Goal: Find specific page/section: Find specific page/section

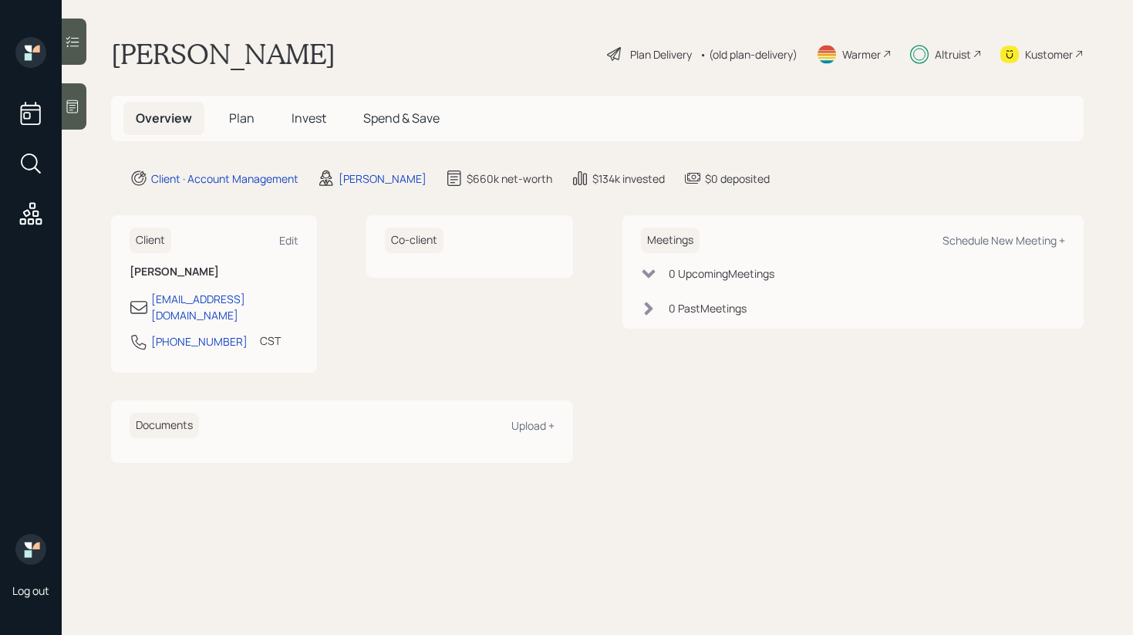
click at [307, 112] on span "Invest" at bounding box center [309, 118] width 35 height 17
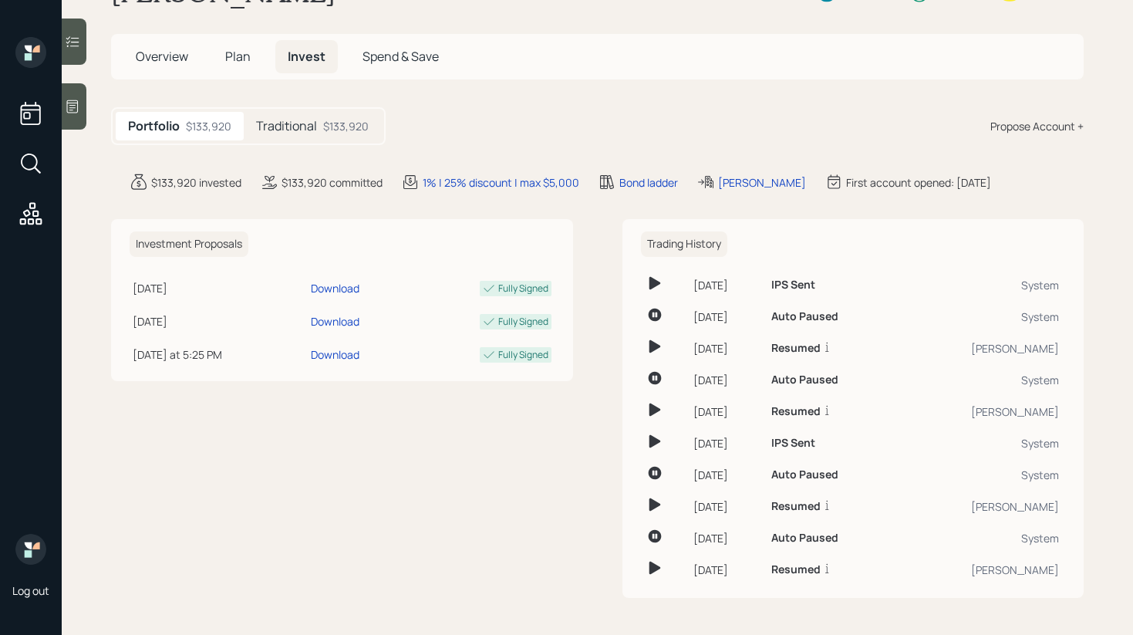
scroll to position [62, 0]
click at [73, 61] on div at bounding box center [74, 42] width 25 height 46
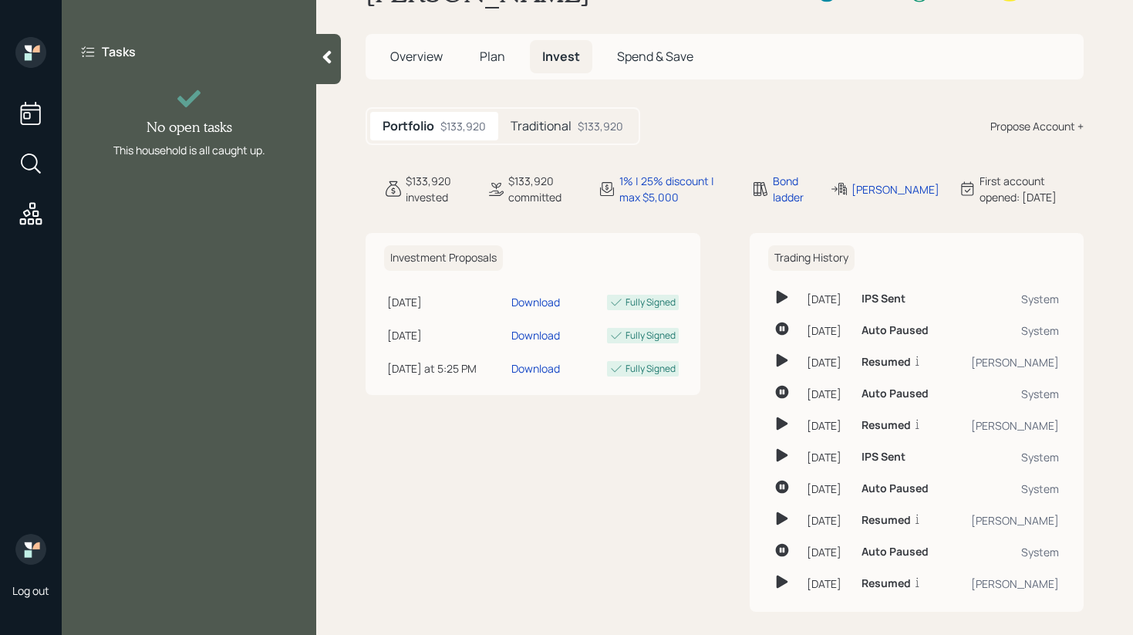
click at [333, 67] on div at bounding box center [328, 59] width 25 height 50
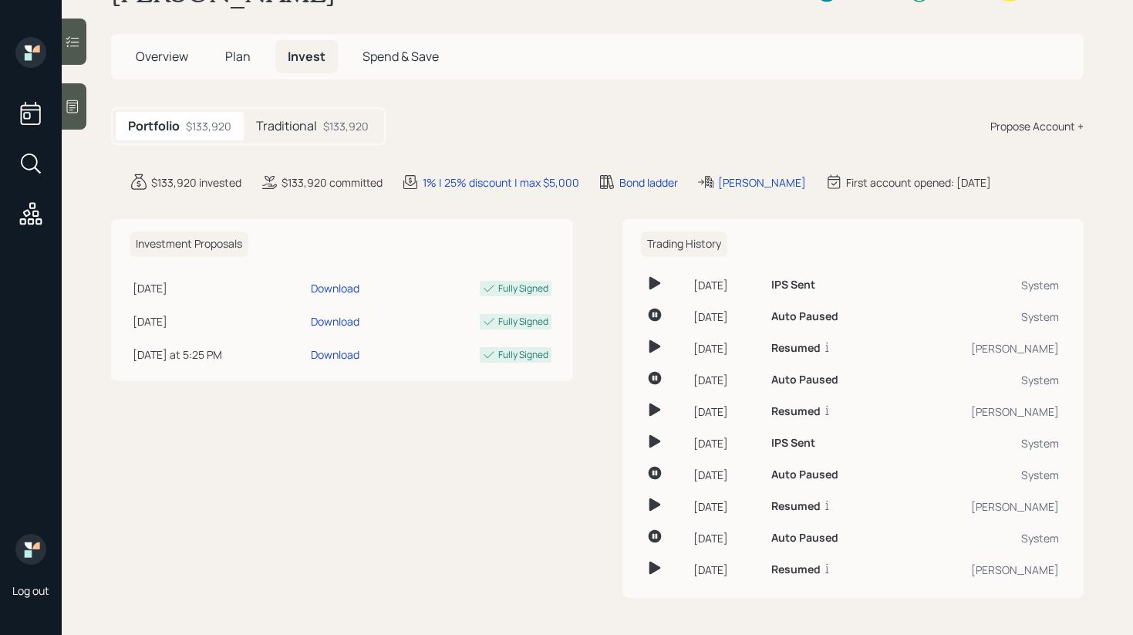
click at [258, 52] on h5 "Plan" at bounding box center [238, 56] width 50 height 33
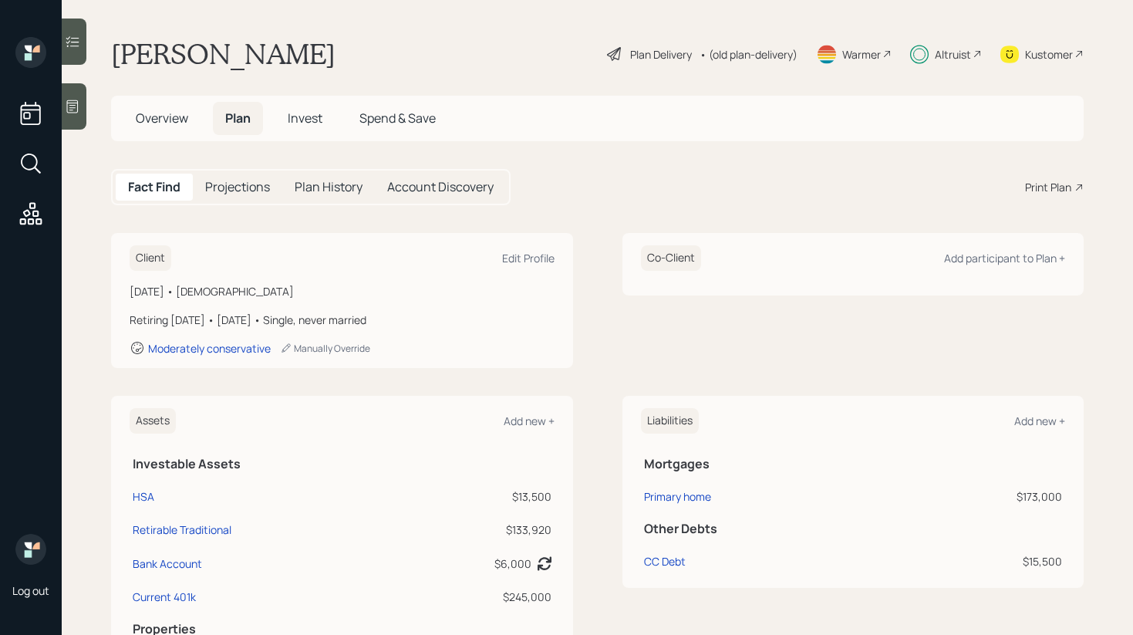
click at [296, 116] on span "Invest" at bounding box center [305, 118] width 35 height 17
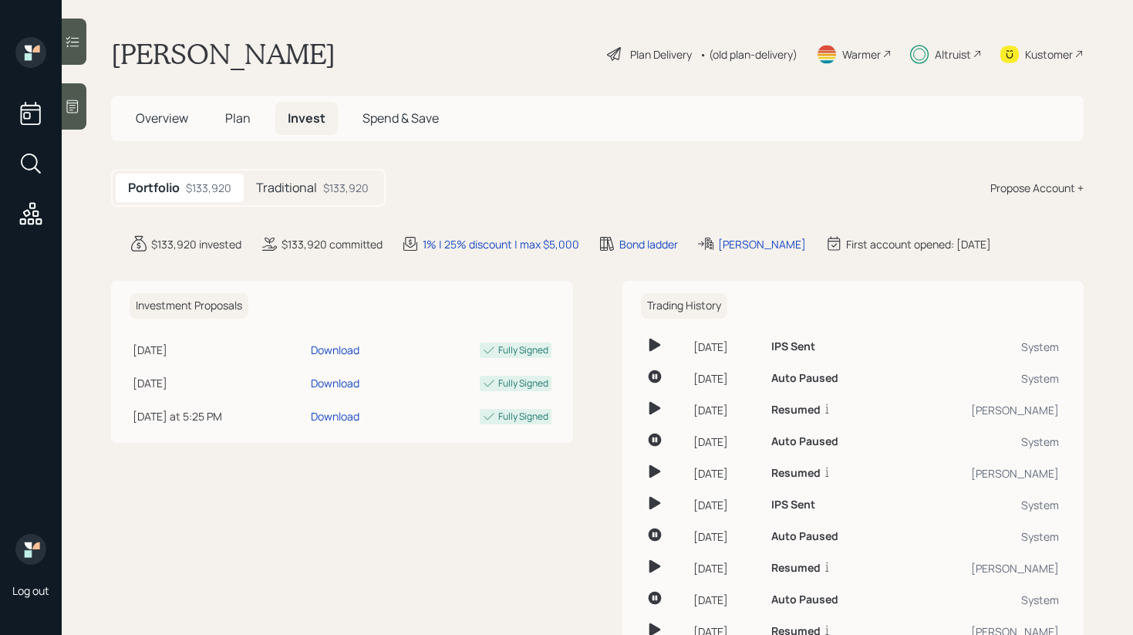
click at [286, 181] on h5 "Traditional" at bounding box center [286, 188] width 61 height 15
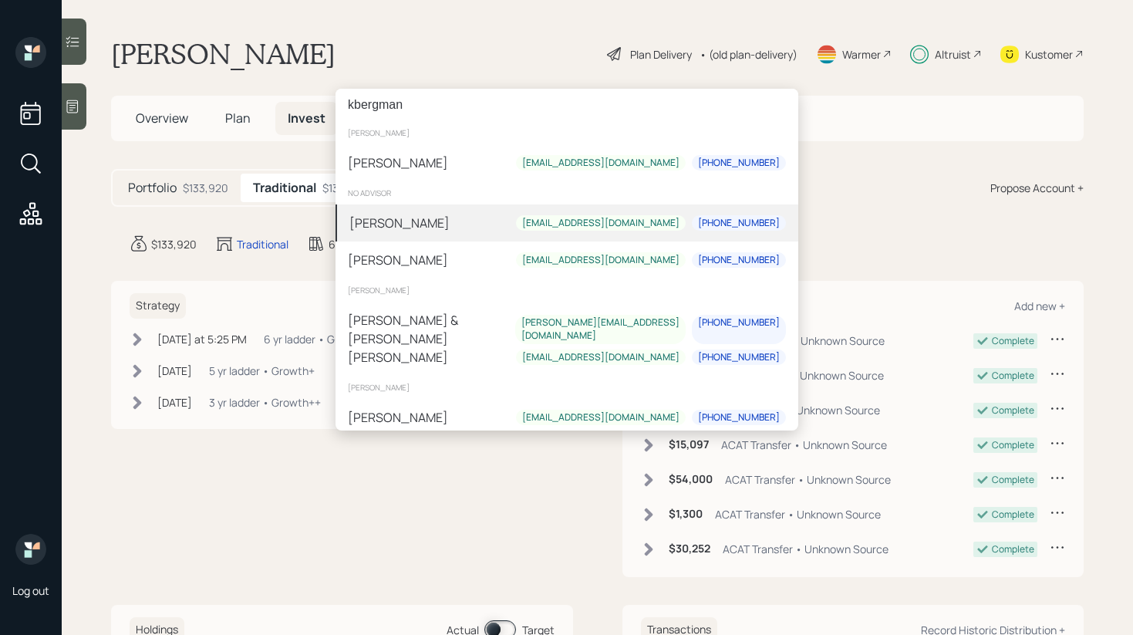
type input "kbergman"
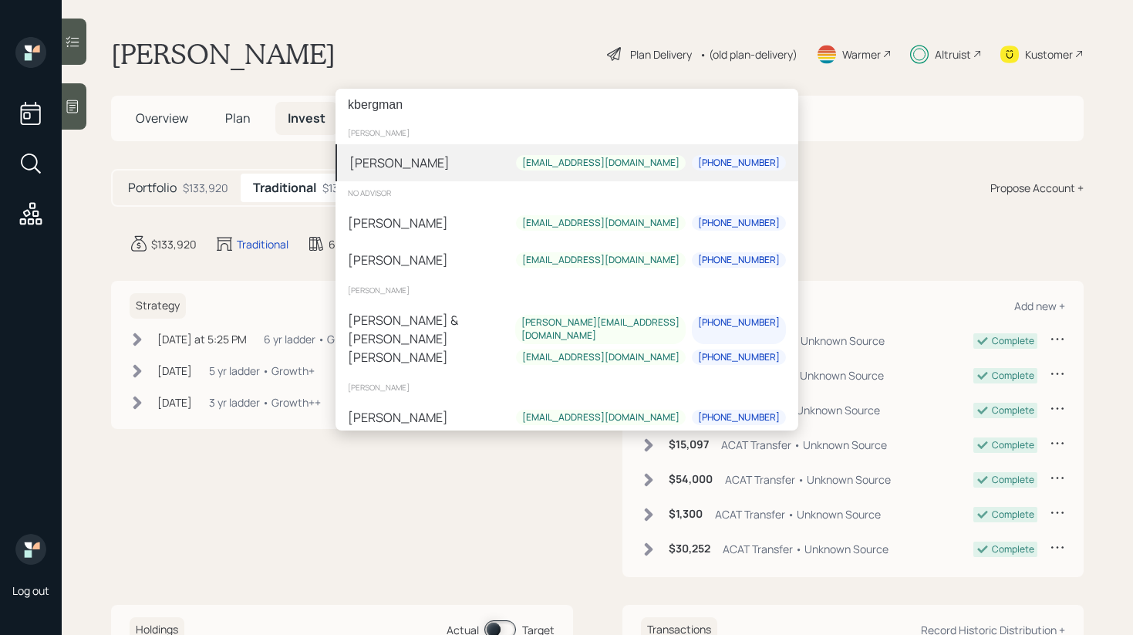
click at [465, 152] on div "[PERSON_NAME] [EMAIL_ADDRESS][DOMAIN_NAME] [PHONE_NUMBER]" at bounding box center [567, 162] width 463 height 37
